Goal: Transaction & Acquisition: Purchase product/service

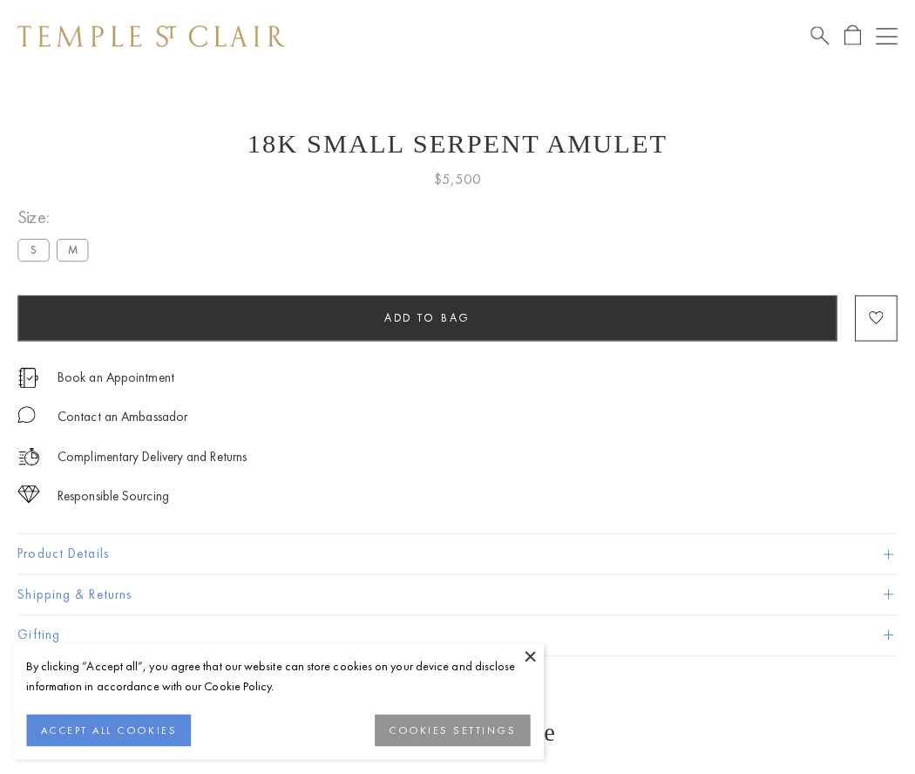
scroll to position [70, 0]
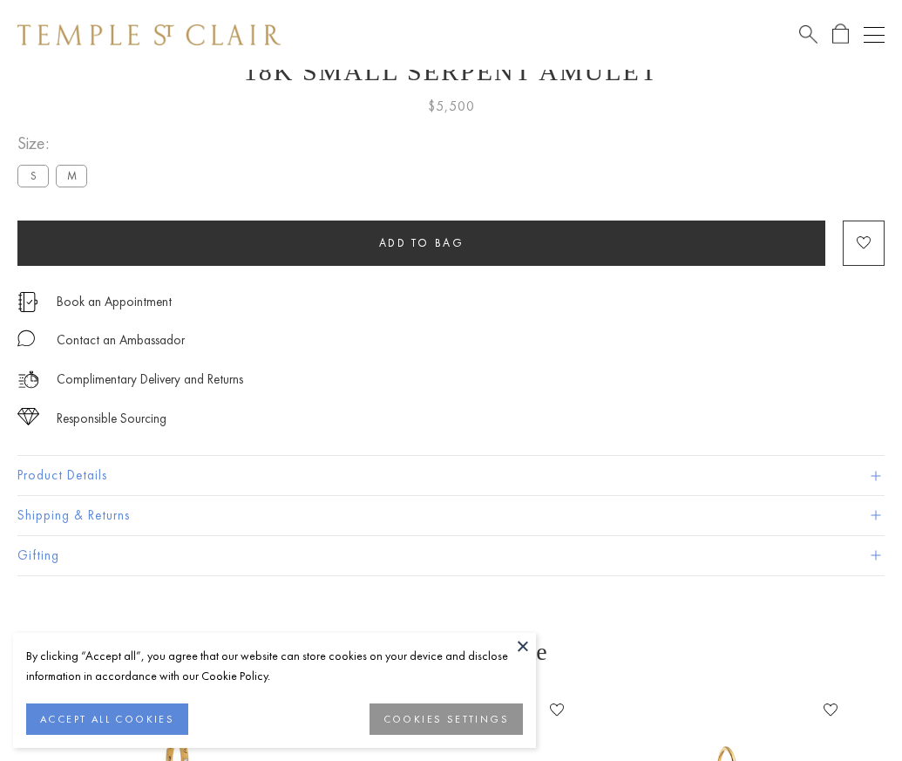
click at [421, 242] on span "Add to bag" at bounding box center [421, 242] width 85 height 15
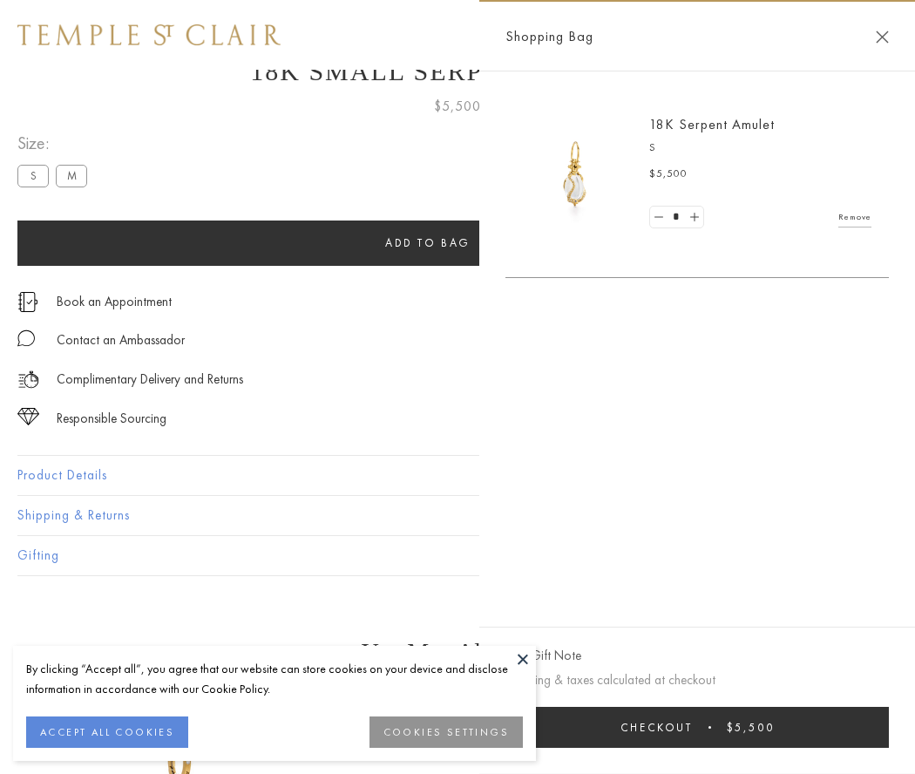
click at [709, 727] on button "Checkout $5,500" at bounding box center [698, 727] width 384 height 41
